Goal: Use online tool/utility: Utilize a website feature to perform a specific function

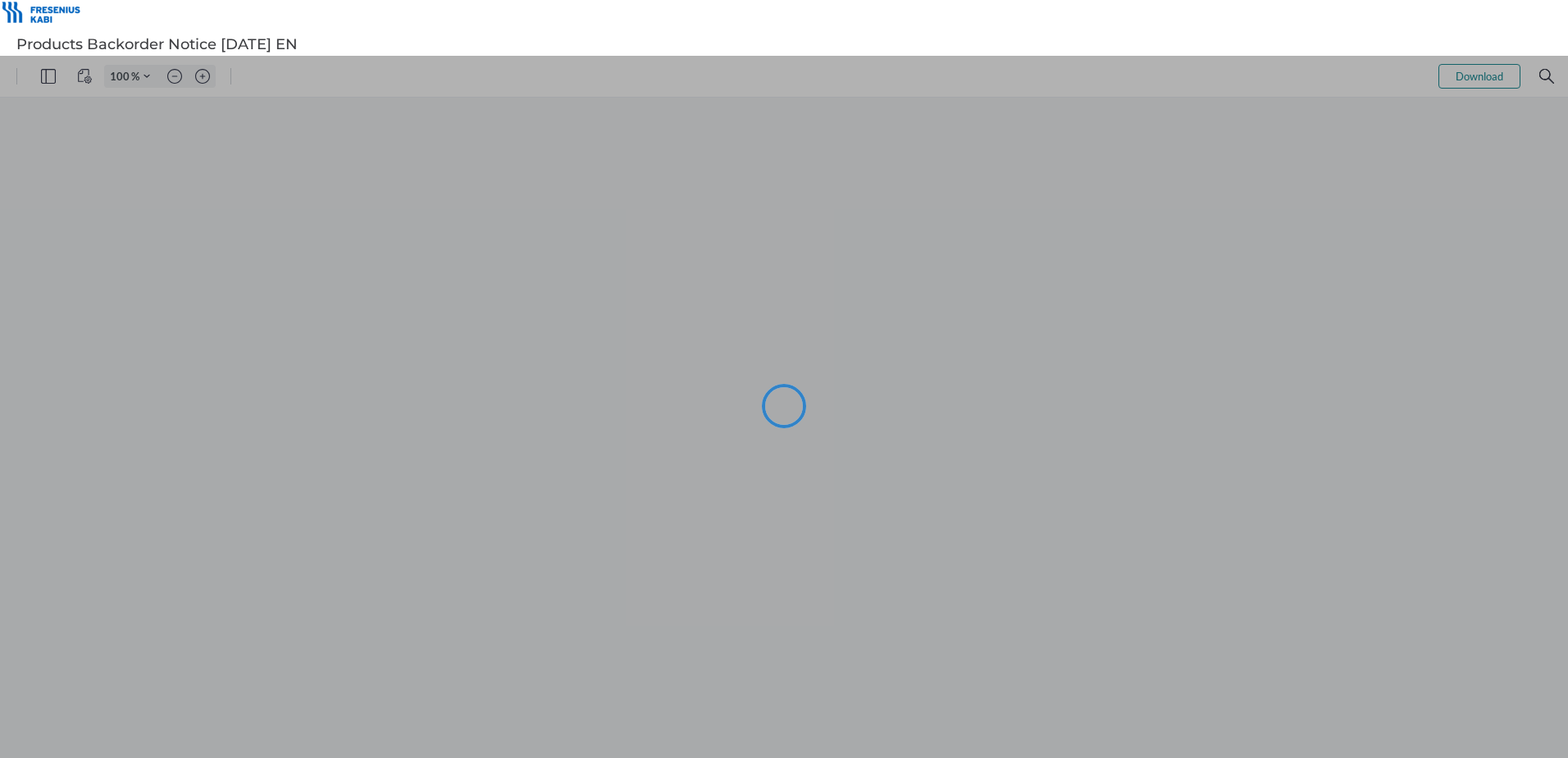
type input "101"
